Goal: Entertainment & Leisure: Consume media (video, audio)

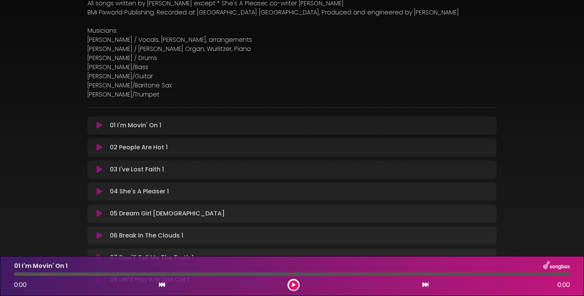
scroll to position [248, 0]
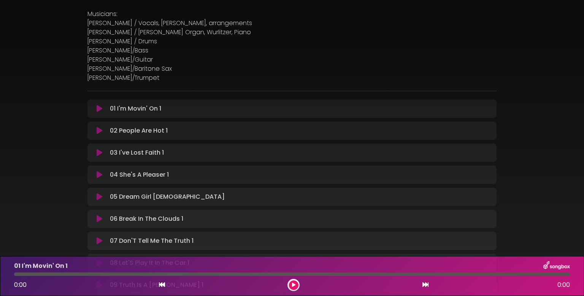
click at [98, 110] on icon at bounding box center [100, 109] width 6 height 8
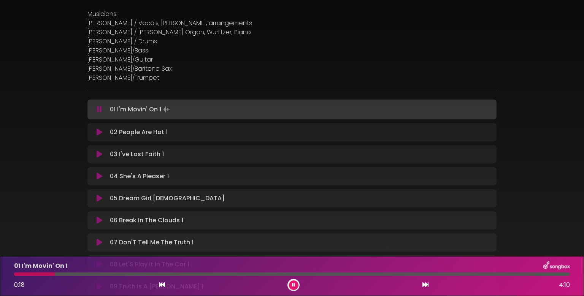
click at [295, 288] on button at bounding box center [294, 286] width 10 height 10
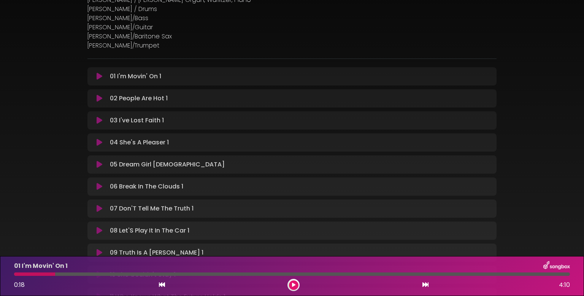
scroll to position [281, 0]
click at [292, 285] on icon at bounding box center [293, 285] width 3 height 5
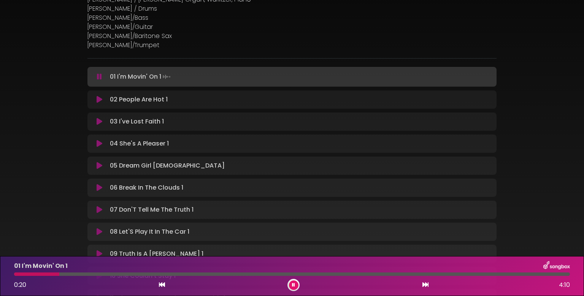
click at [77, 271] on div "01 I'm Movin' On 1" at bounding box center [292, 266] width 565 height 10
click at [79, 275] on div at bounding box center [292, 274] width 556 height 3
click at [167, 276] on div at bounding box center [292, 274] width 556 height 3
click at [243, 274] on div at bounding box center [292, 274] width 556 height 3
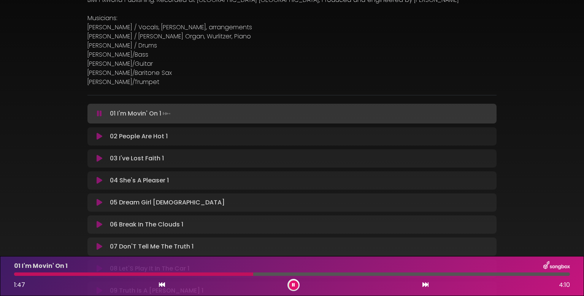
scroll to position [244, 0]
click at [324, 273] on div at bounding box center [292, 274] width 556 height 3
click at [98, 136] on icon at bounding box center [100, 136] width 6 height 8
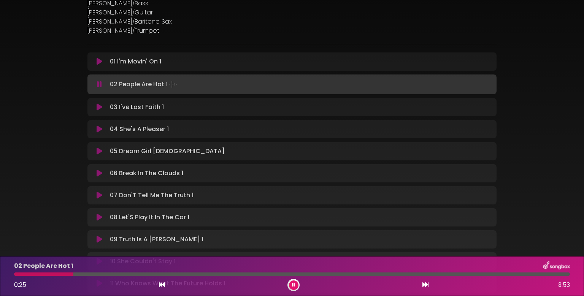
scroll to position [295, 0]
click at [172, 275] on div at bounding box center [292, 274] width 556 height 3
click at [97, 108] on icon at bounding box center [100, 108] width 6 height 8
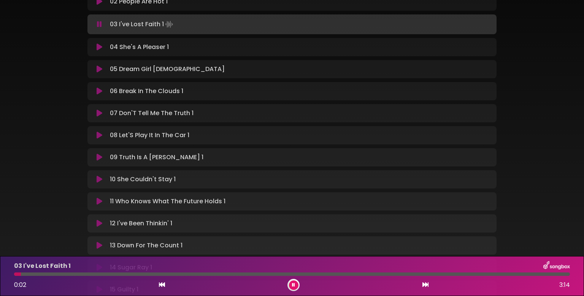
scroll to position [374, 0]
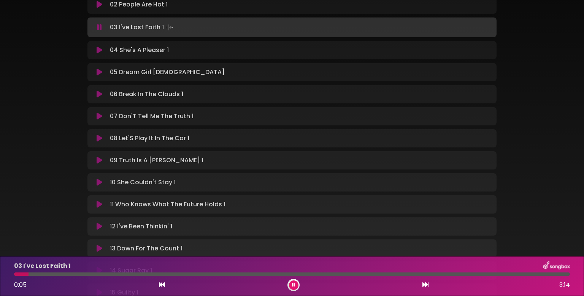
click at [64, 273] on div at bounding box center [292, 274] width 556 height 3
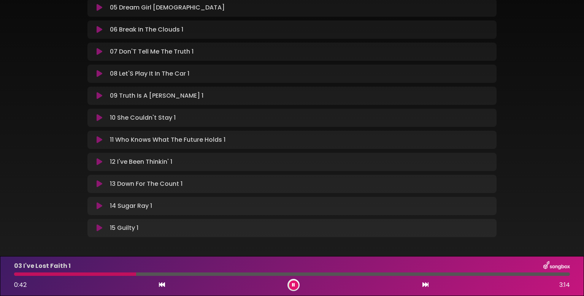
scroll to position [335, 0]
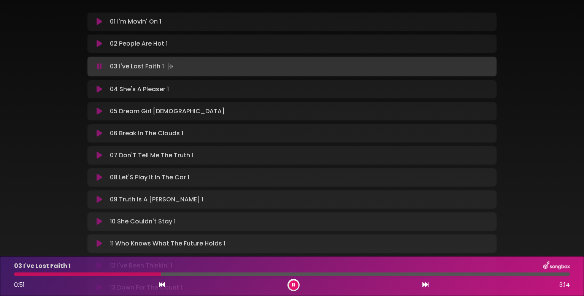
click at [102, 91] on icon at bounding box center [100, 90] width 6 height 8
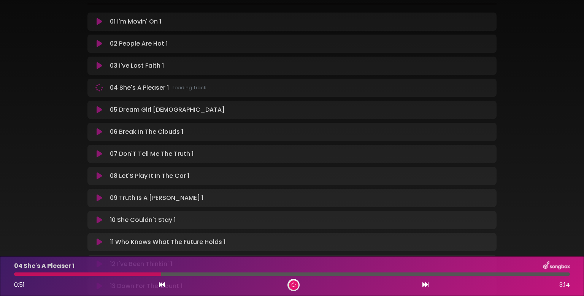
scroll to position [385, 0]
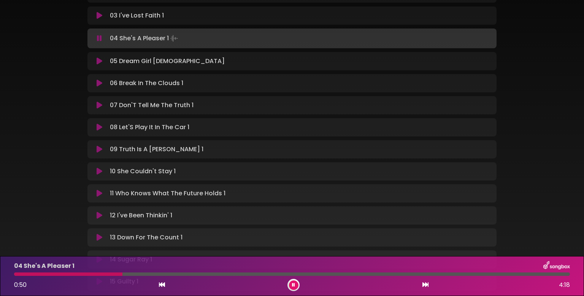
click at [292, 286] on button at bounding box center [294, 286] width 10 height 10
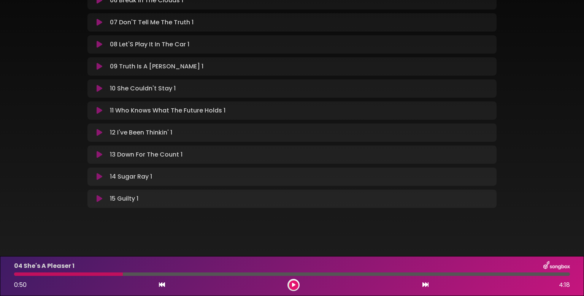
scroll to position [0, 0]
